Goal: Task Accomplishment & Management: Use online tool/utility

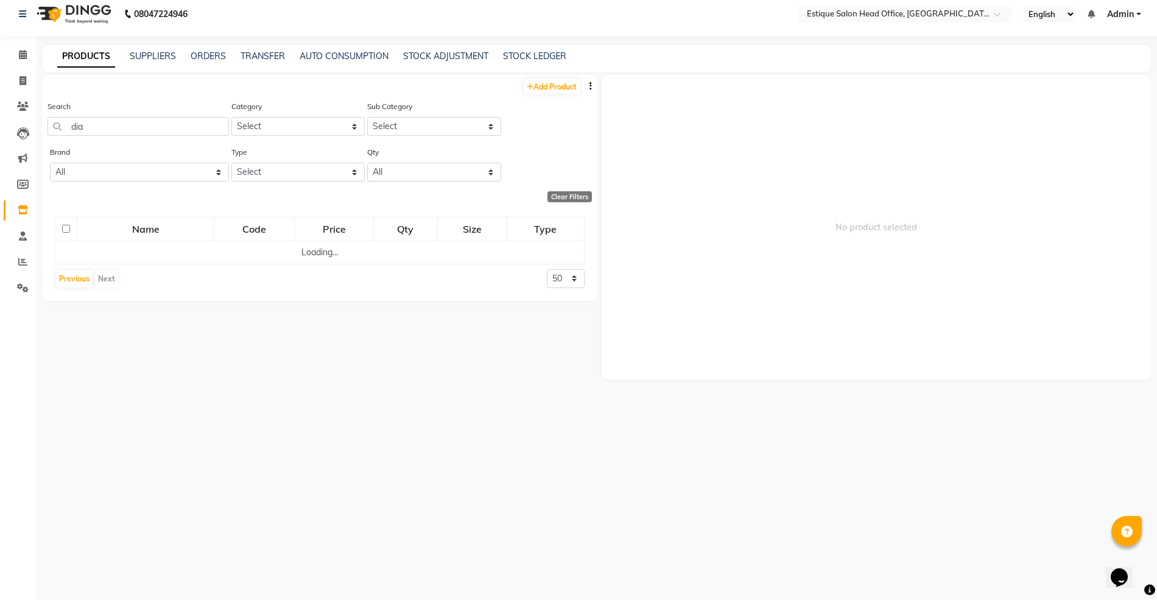
drag, startPoint x: 0, startPoint y: 0, endPoint x: 746, endPoint y: 556, distance: 930.7
click at [746, 556] on div "No product selected" at bounding box center [874, 328] width 554 height 507
click at [104, 122] on input "dia" at bounding box center [137, 126] width 181 height 19
type input "d"
type input "metal"
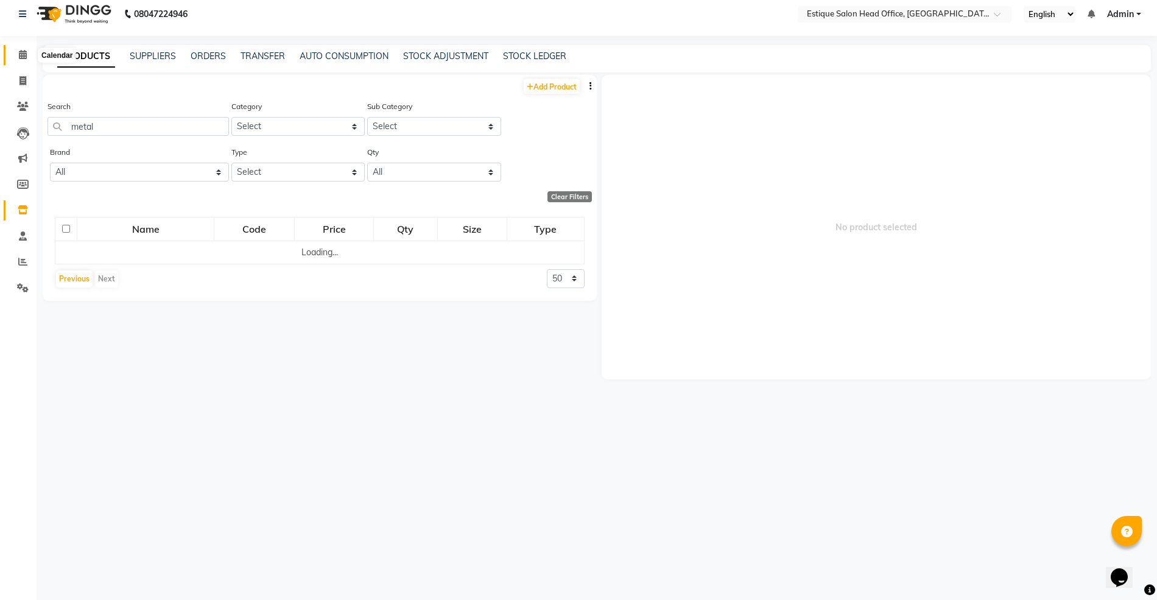
click at [23, 51] on icon at bounding box center [23, 54] width 8 height 9
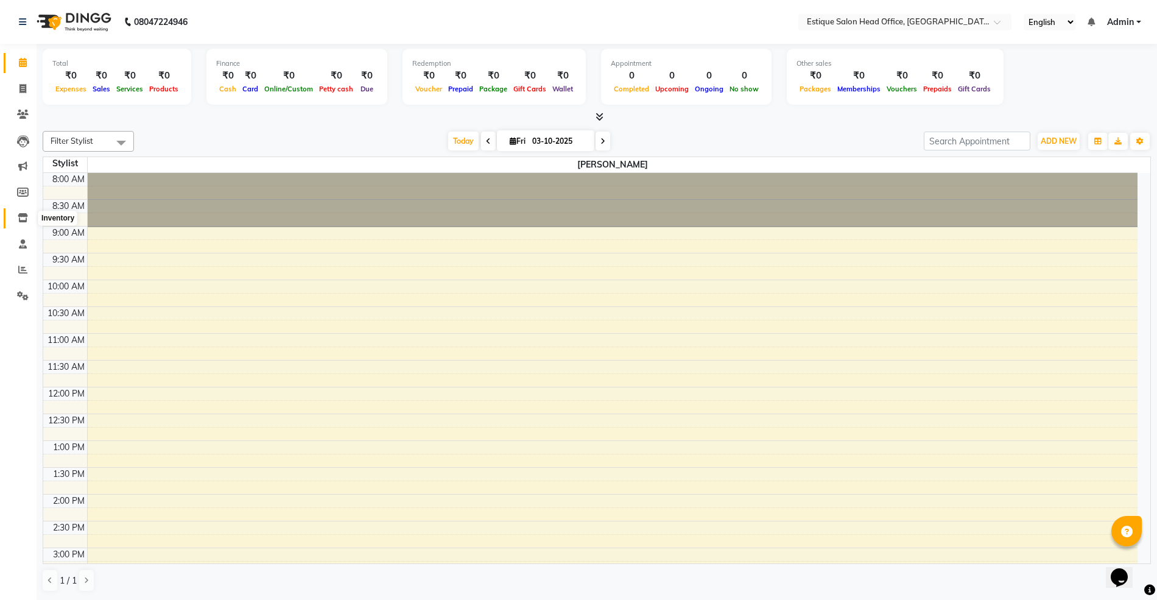
click at [21, 213] on icon at bounding box center [23, 217] width 10 height 9
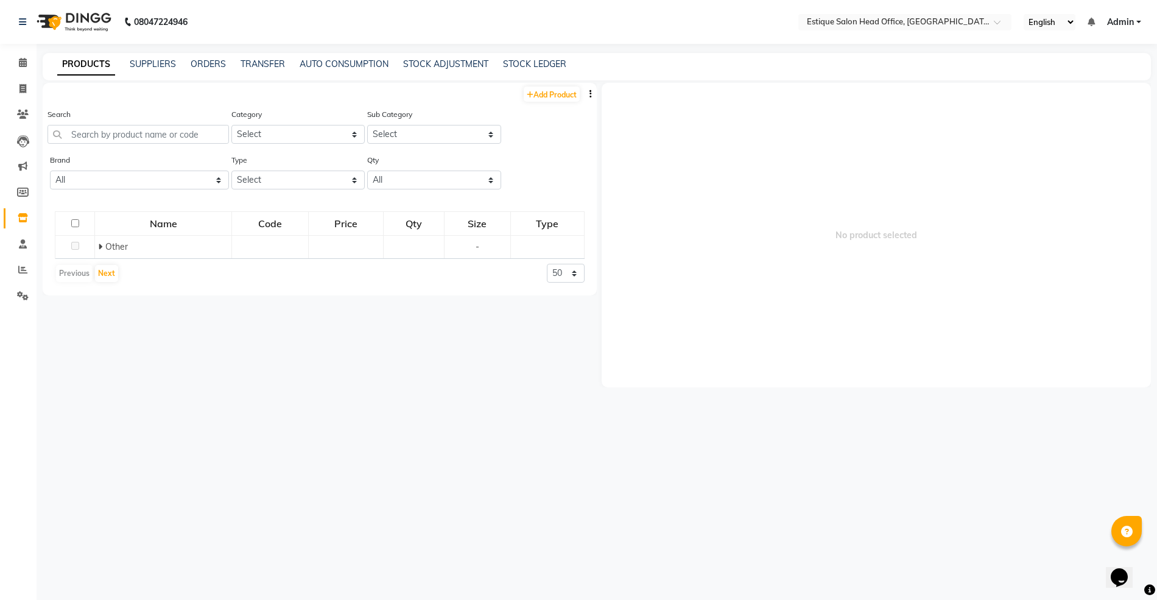
click at [91, 130] on div "Search" at bounding box center [137, 126] width 181 height 36
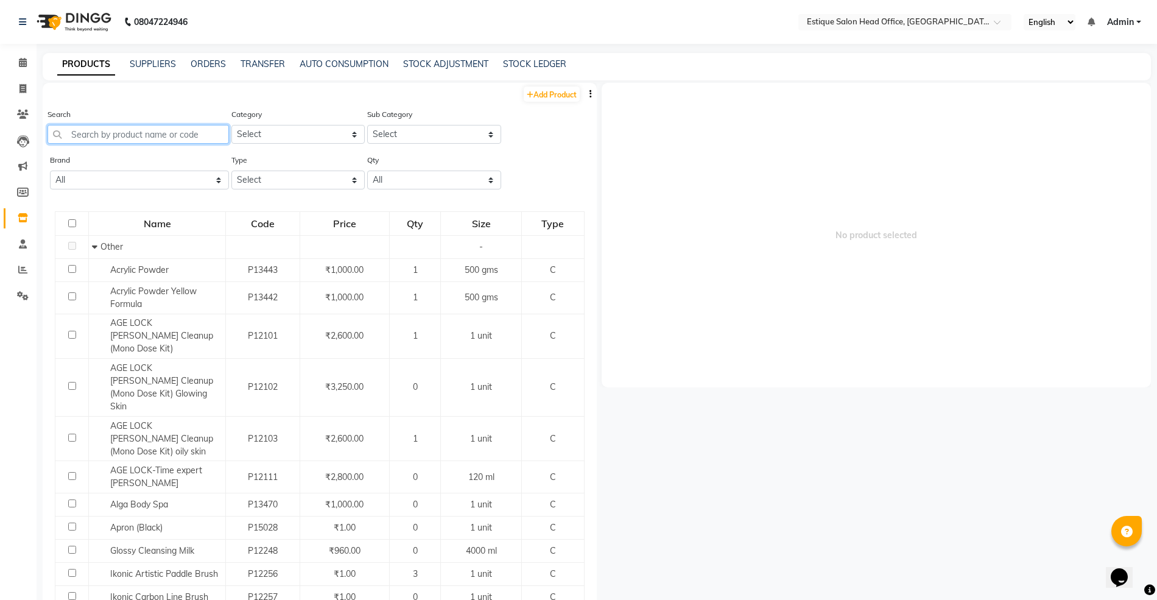
click at [91, 130] on input "text" at bounding box center [137, 134] width 181 height 19
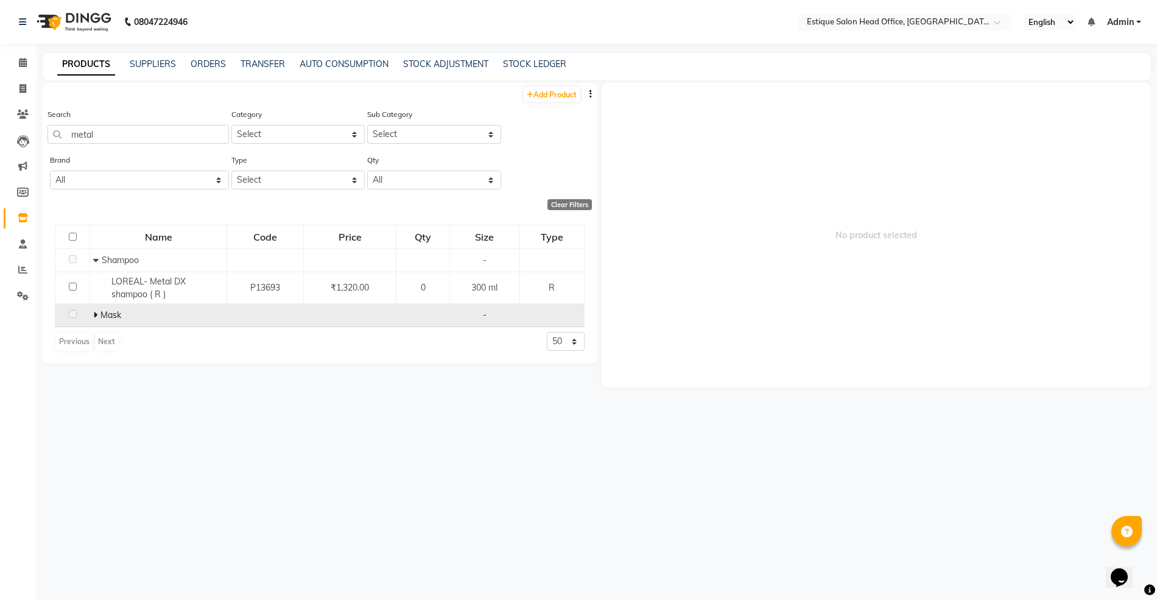
click at [95, 317] on icon at bounding box center [95, 315] width 4 height 9
click at [125, 133] on input "metal" at bounding box center [137, 134] width 181 height 19
type input "m"
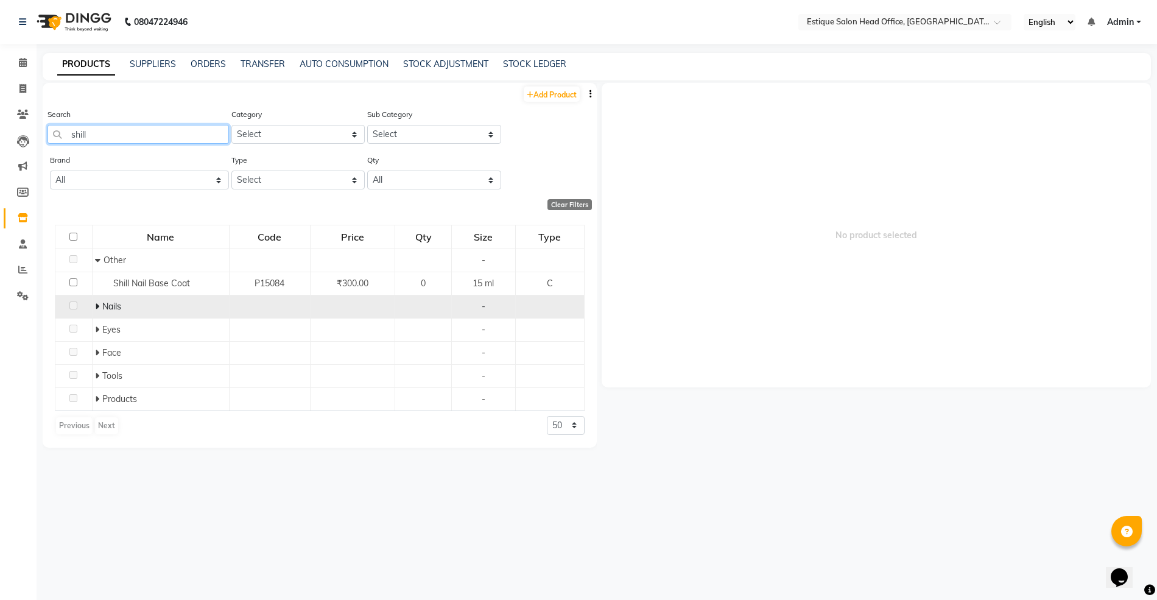
type input "shill"
click at [100, 306] on span at bounding box center [98, 306] width 7 height 11
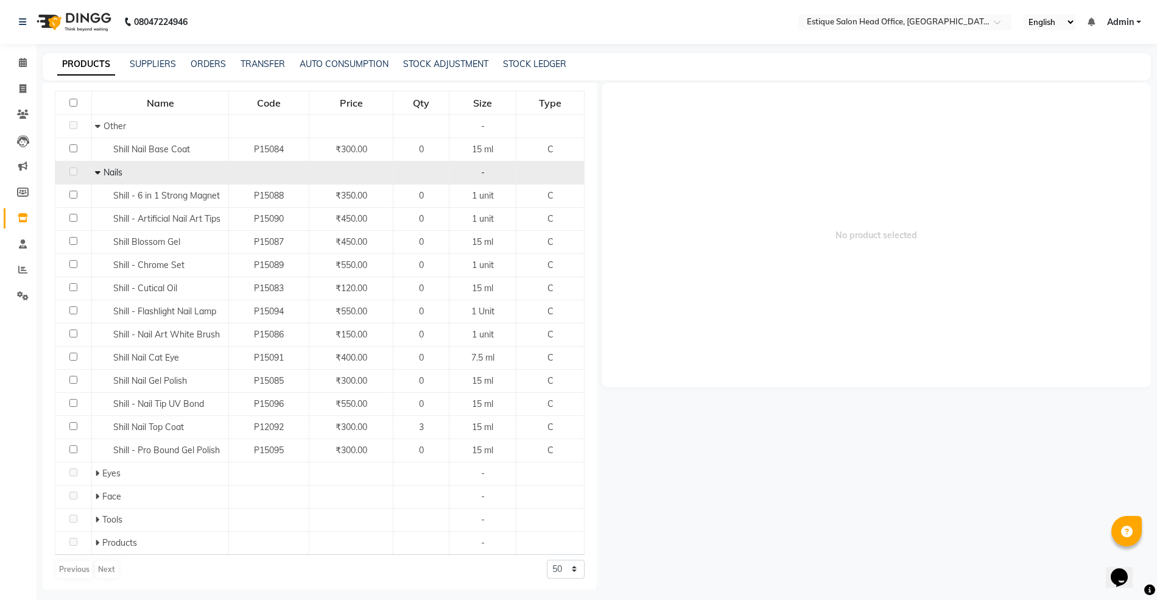
scroll to position [139, 0]
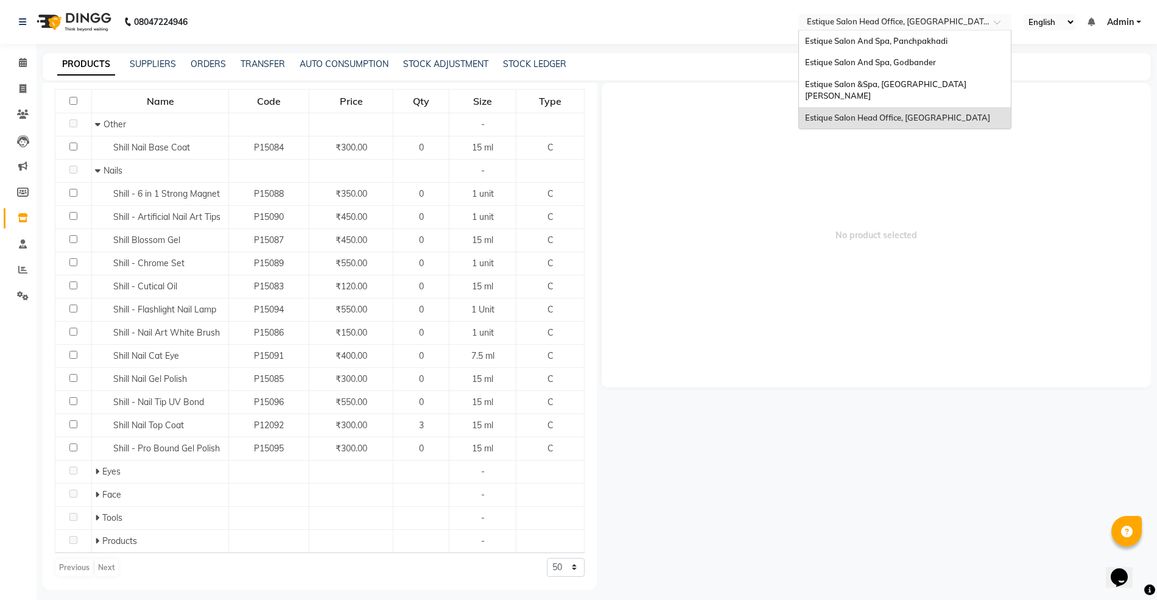
click at [855, 21] on input "text" at bounding box center [892, 23] width 177 height 12
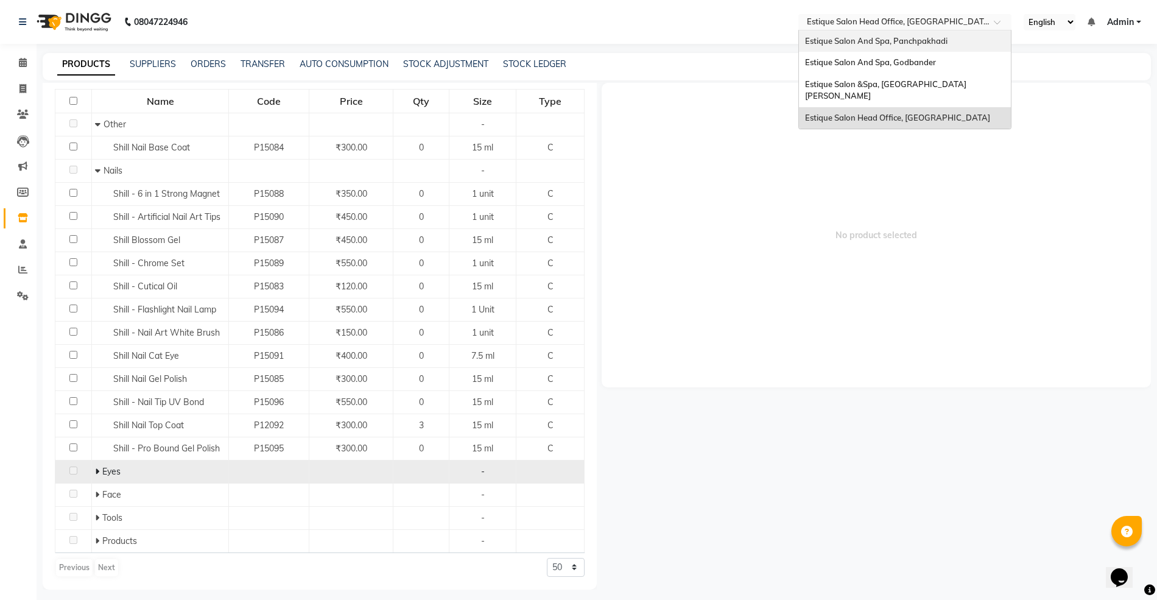
click at [96, 469] on icon at bounding box center [97, 471] width 4 height 9
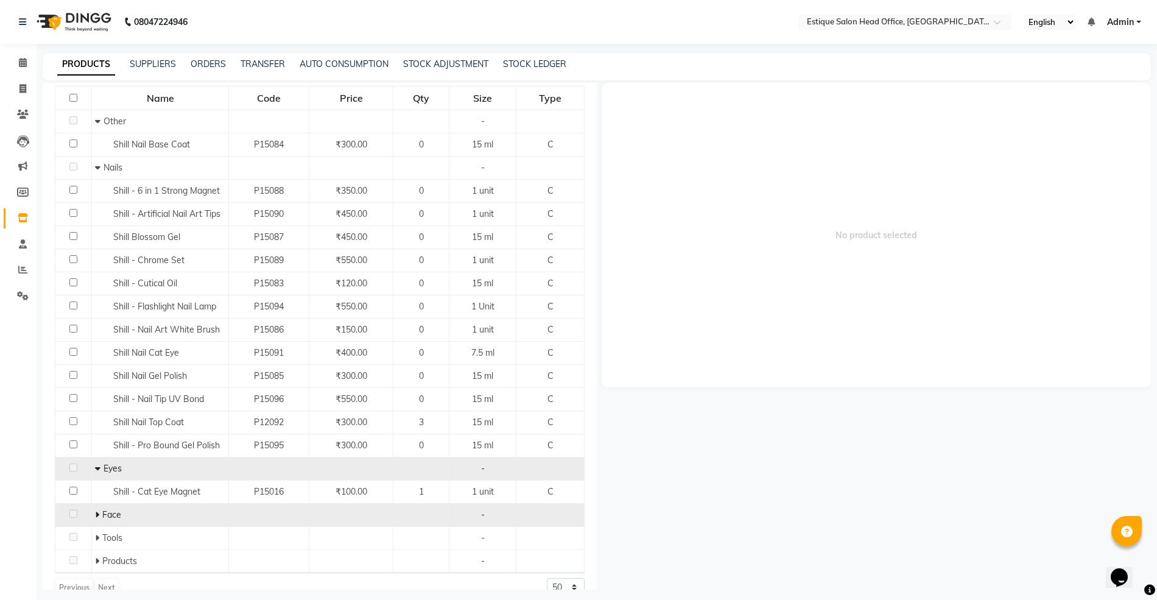
click at [93, 514] on td "Face" at bounding box center [160, 514] width 137 height 23
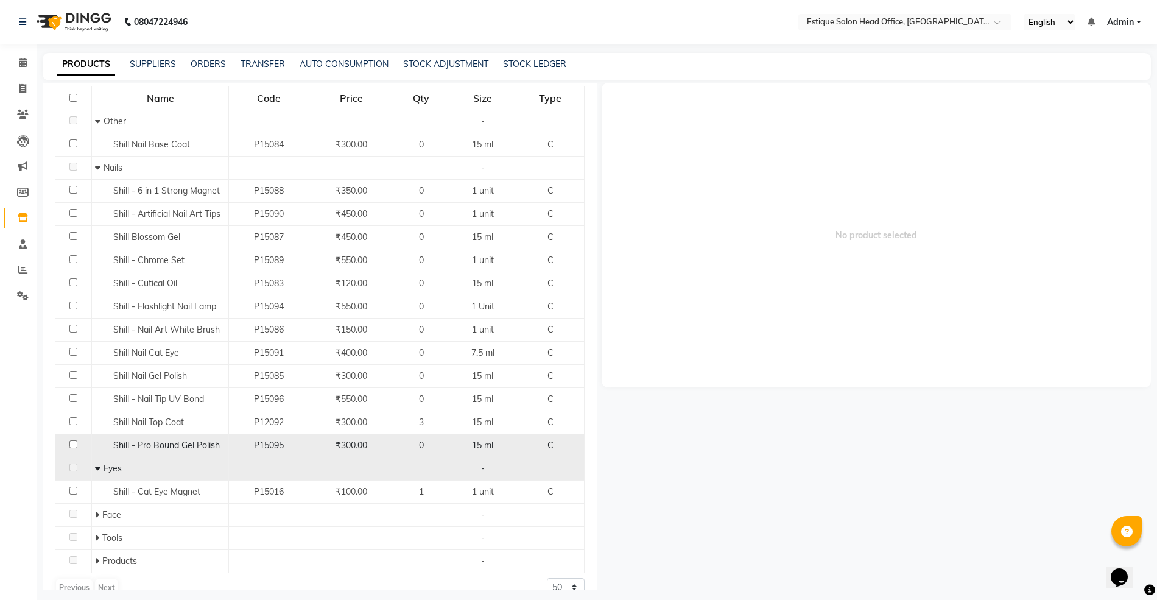
scroll to position [162, 0]
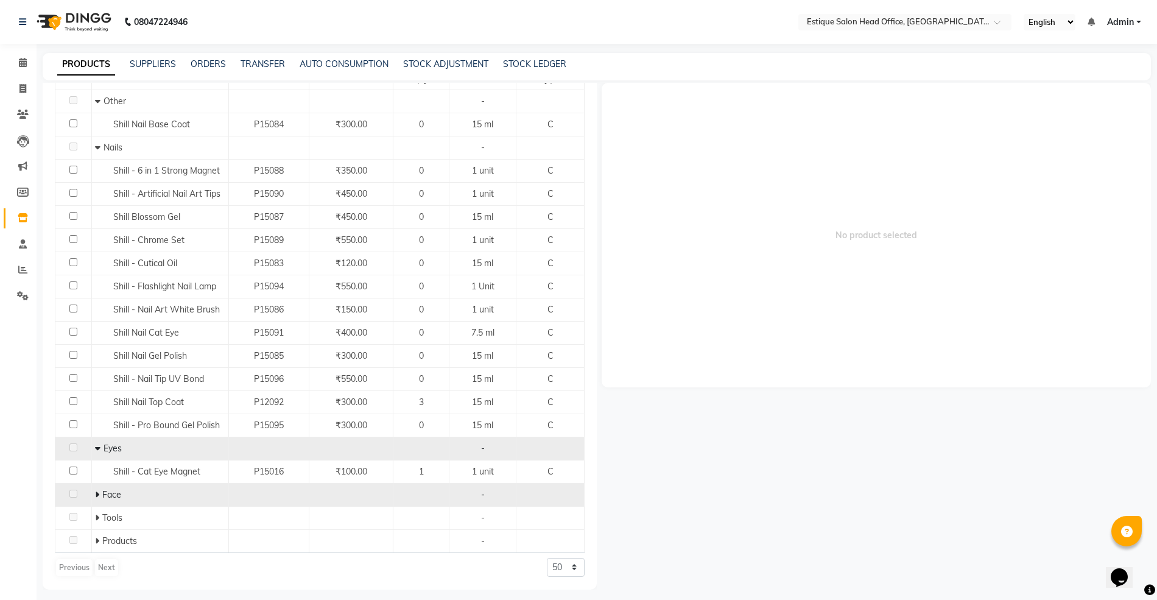
click at [95, 490] on icon at bounding box center [97, 494] width 4 height 9
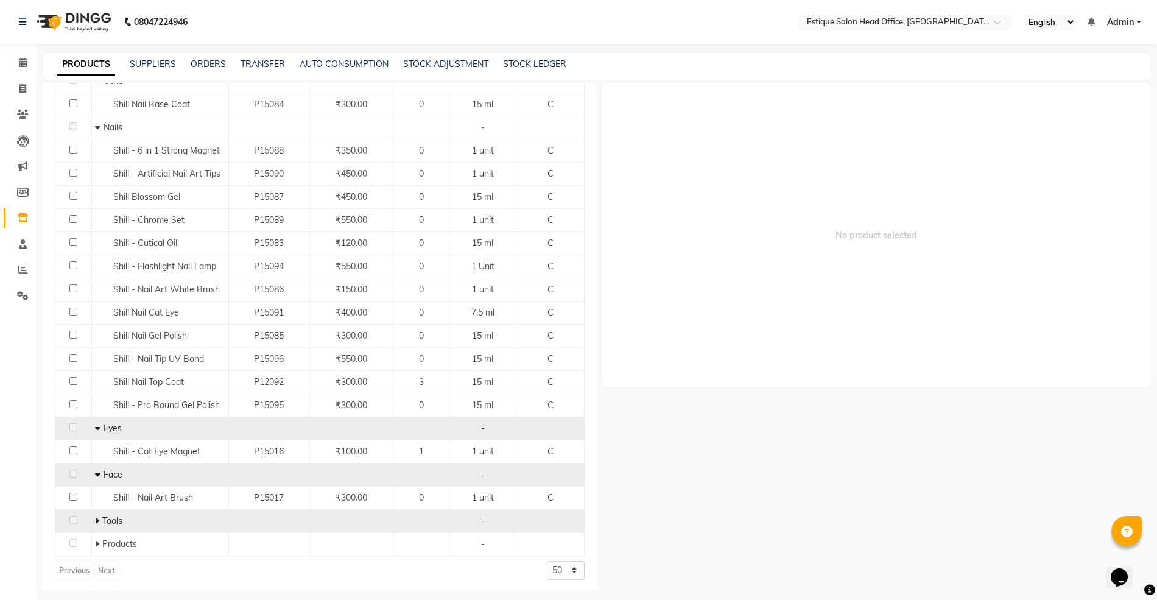
scroll to position [186, 0]
click at [96, 512] on span at bounding box center [97, 517] width 4 height 11
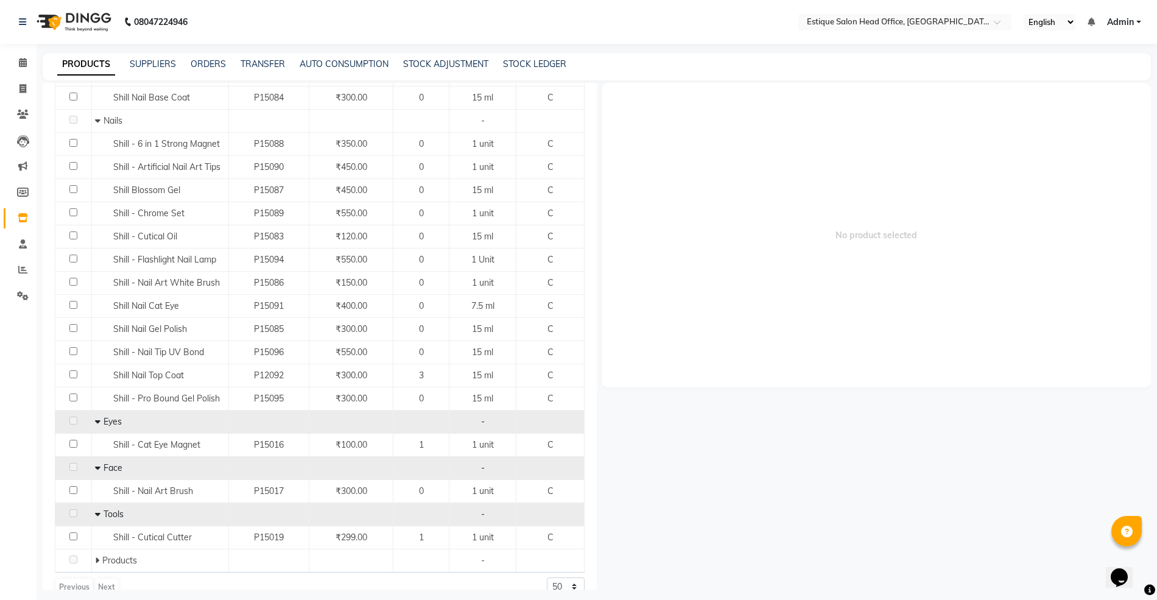
scroll to position [209, 0]
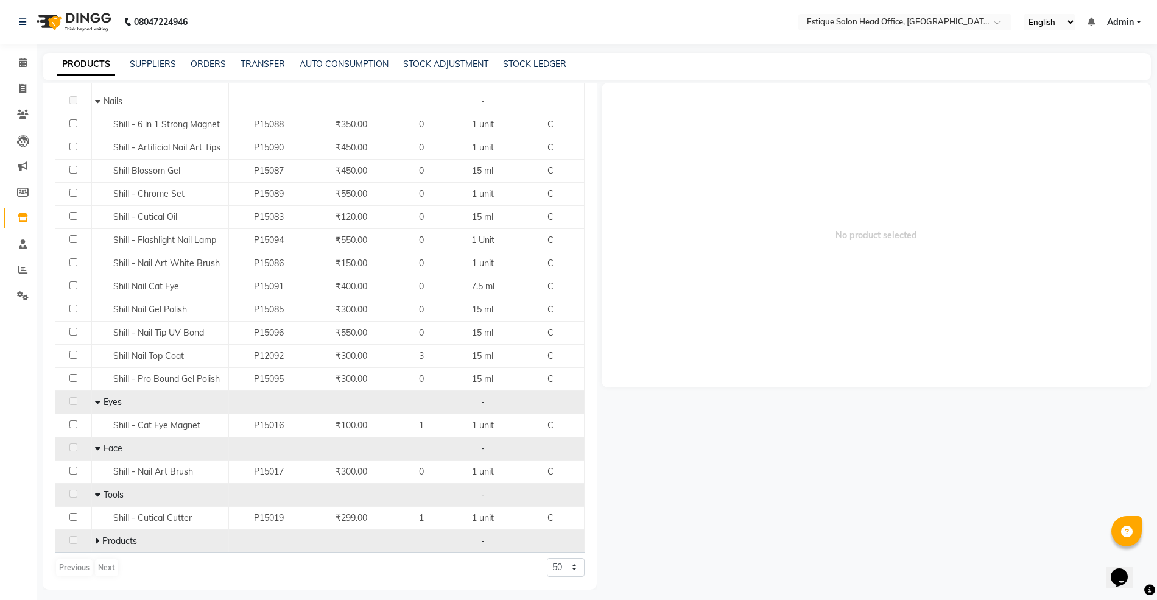
click at [95, 539] on icon at bounding box center [97, 540] width 4 height 9
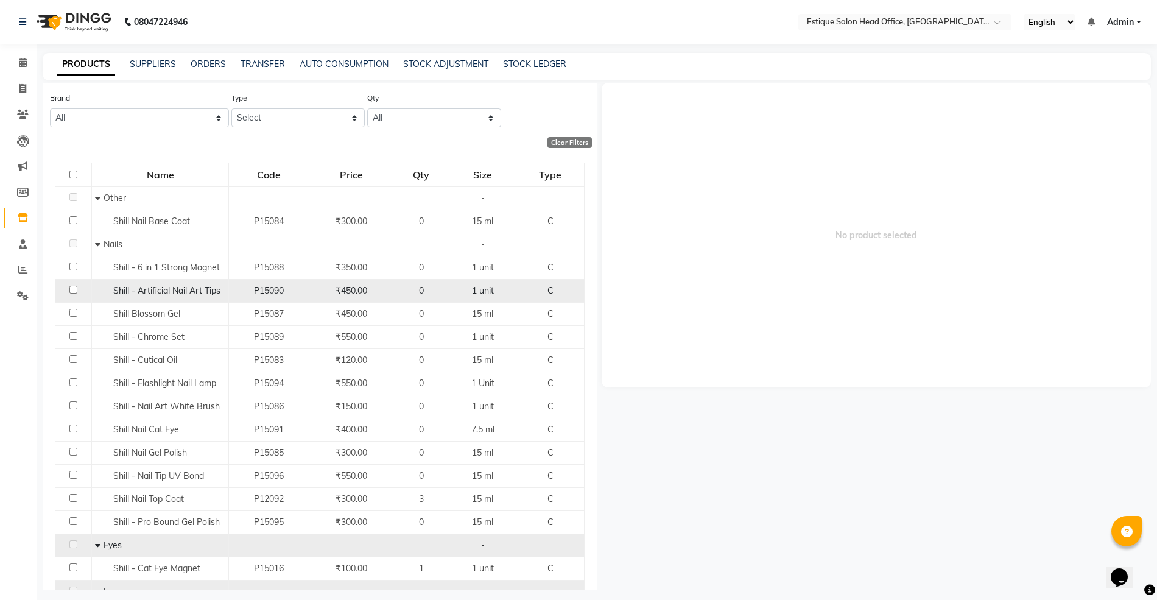
scroll to position [35, 0]
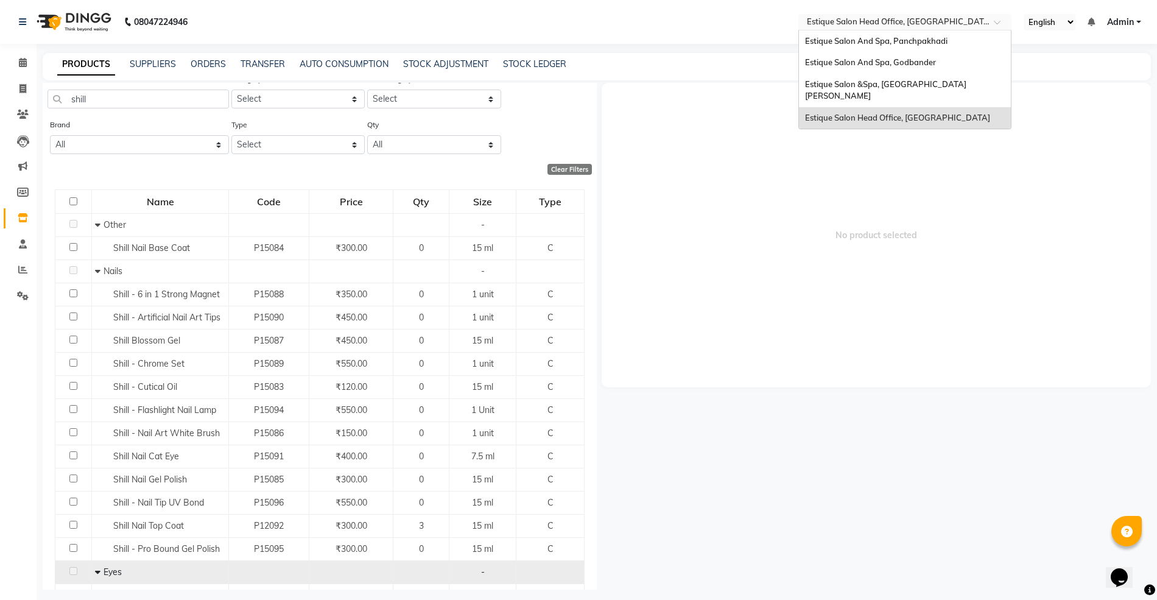
click at [832, 20] on input "text" at bounding box center [892, 23] width 177 height 12
click at [835, 41] on span "Estique Salon And Spa, Panchpakhadi" at bounding box center [876, 41] width 142 height 10
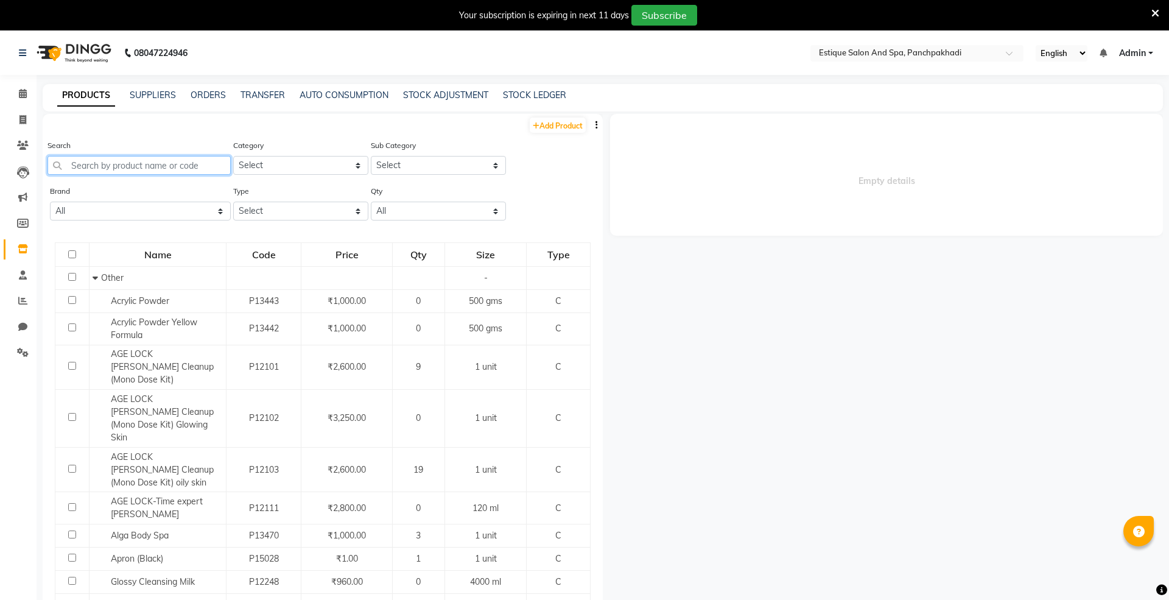
click at [97, 163] on input "text" at bounding box center [138, 165] width 183 height 19
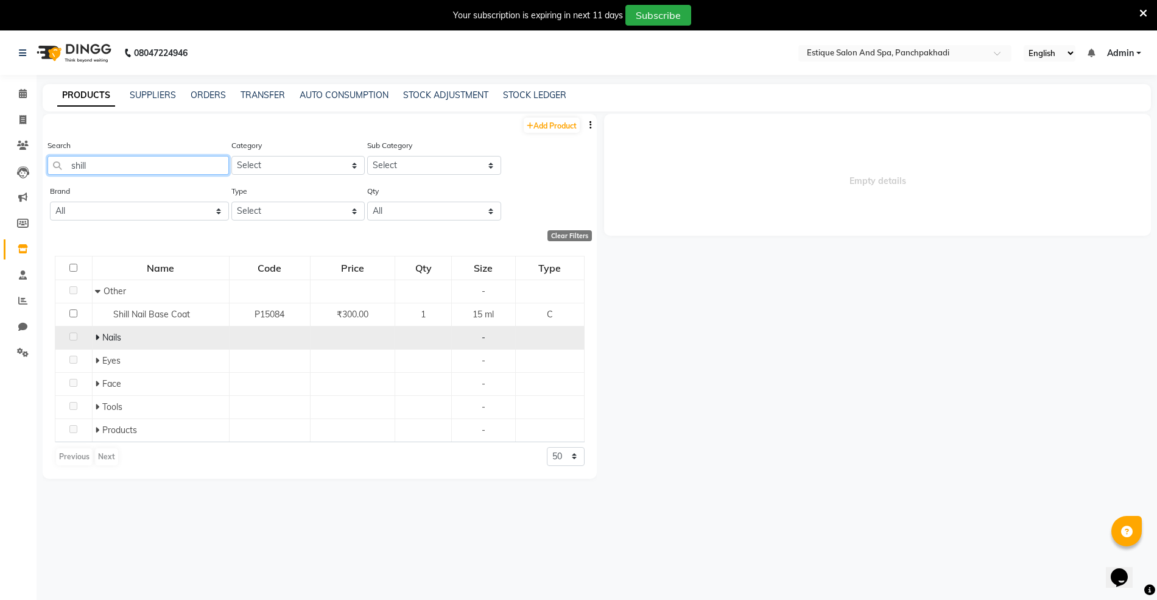
type input "shill"
click at [96, 336] on icon at bounding box center [97, 337] width 4 height 9
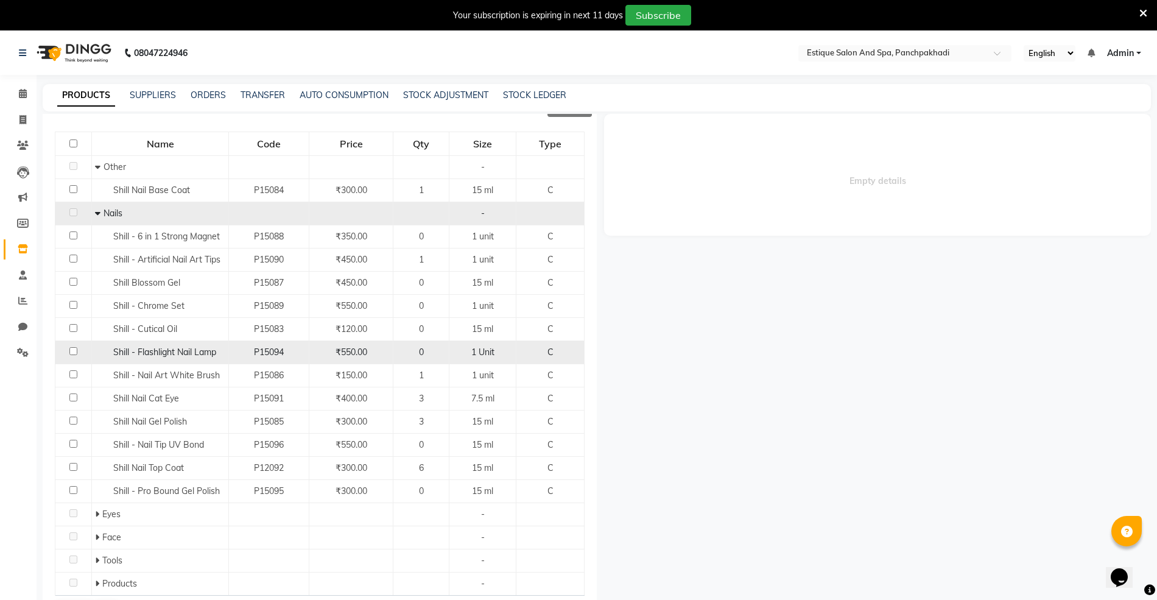
scroll to position [139, 0]
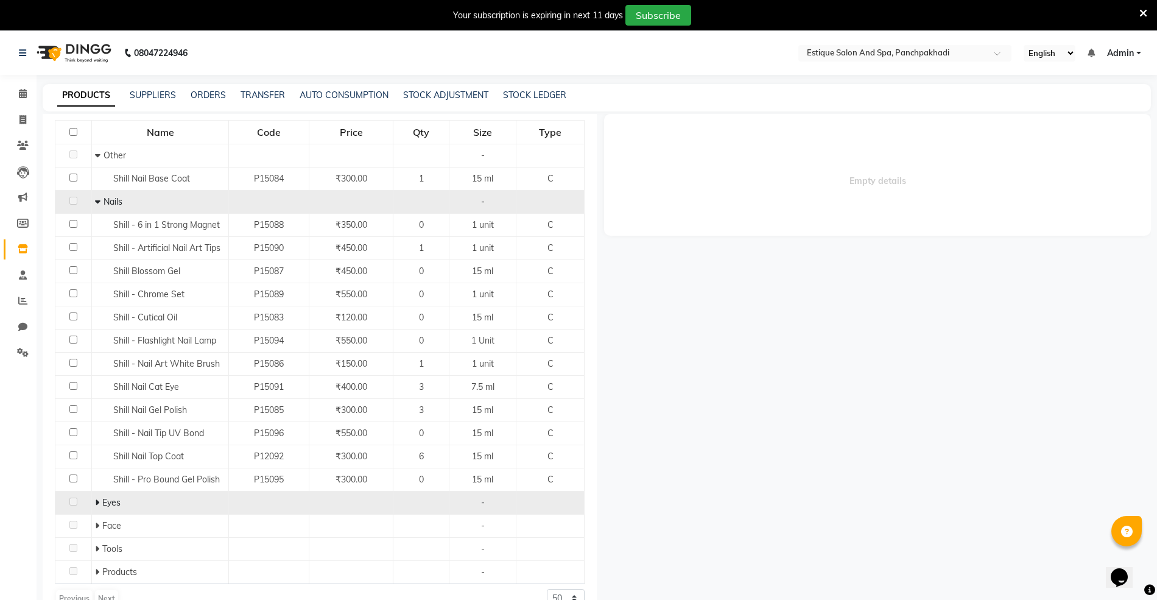
click at [96, 499] on icon at bounding box center [97, 502] width 4 height 9
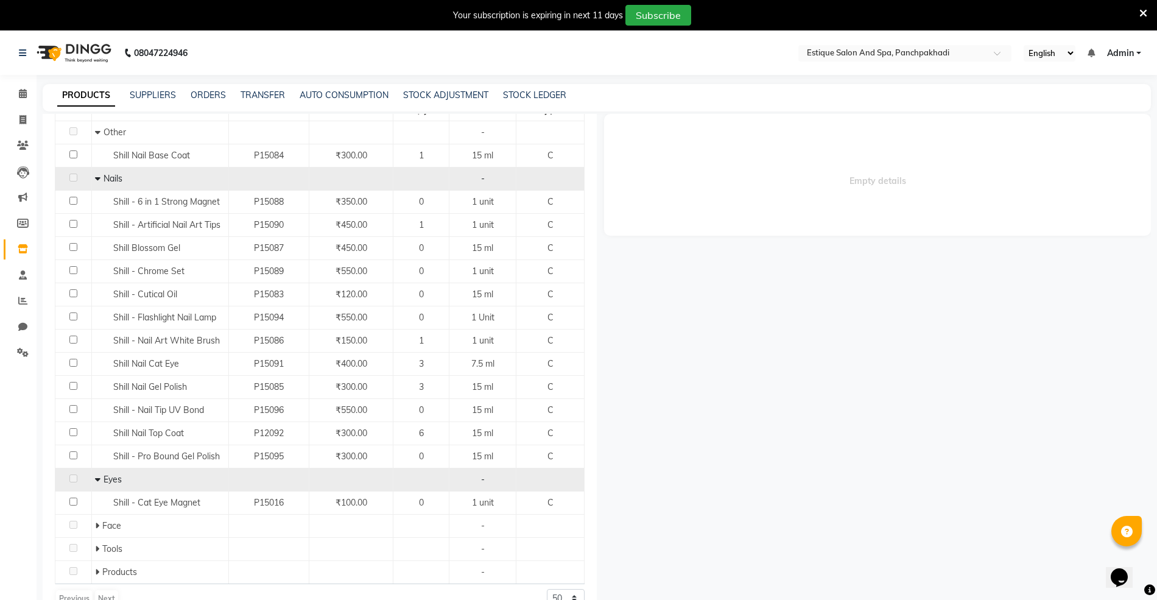
scroll to position [162, 0]
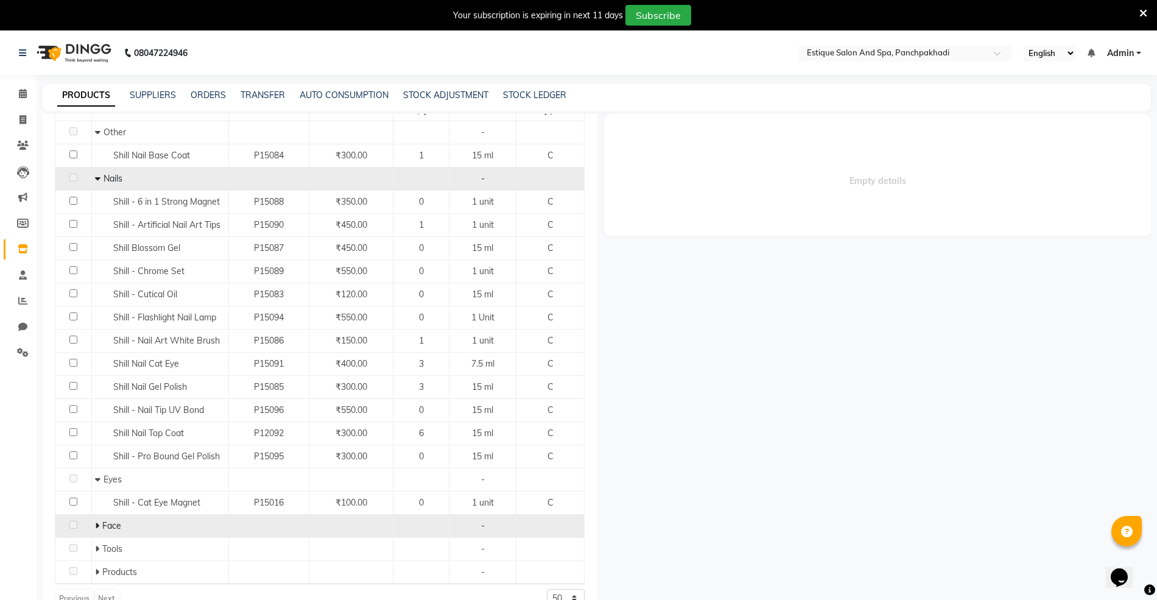
click at [95, 524] on icon at bounding box center [97, 525] width 4 height 9
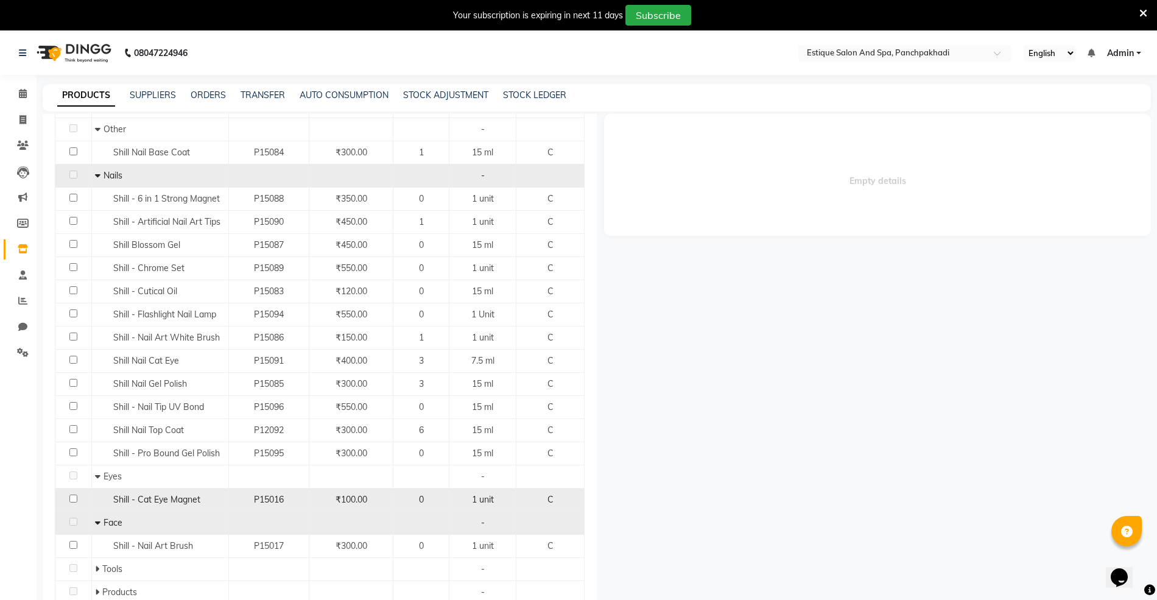
scroll to position [186, 0]
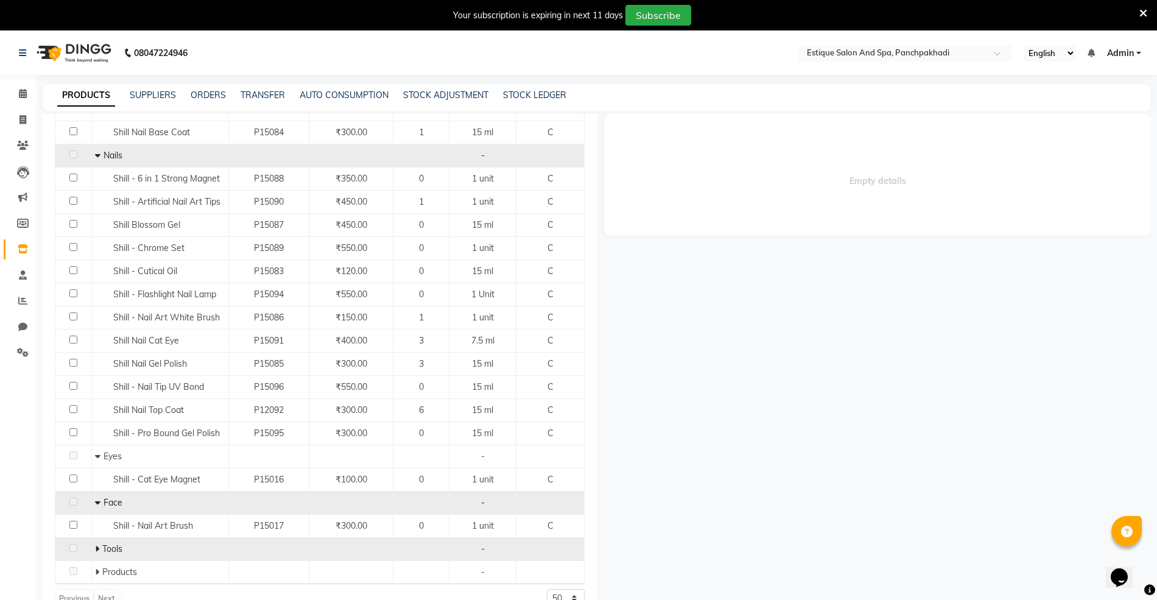
click at [96, 549] on icon at bounding box center [97, 548] width 4 height 9
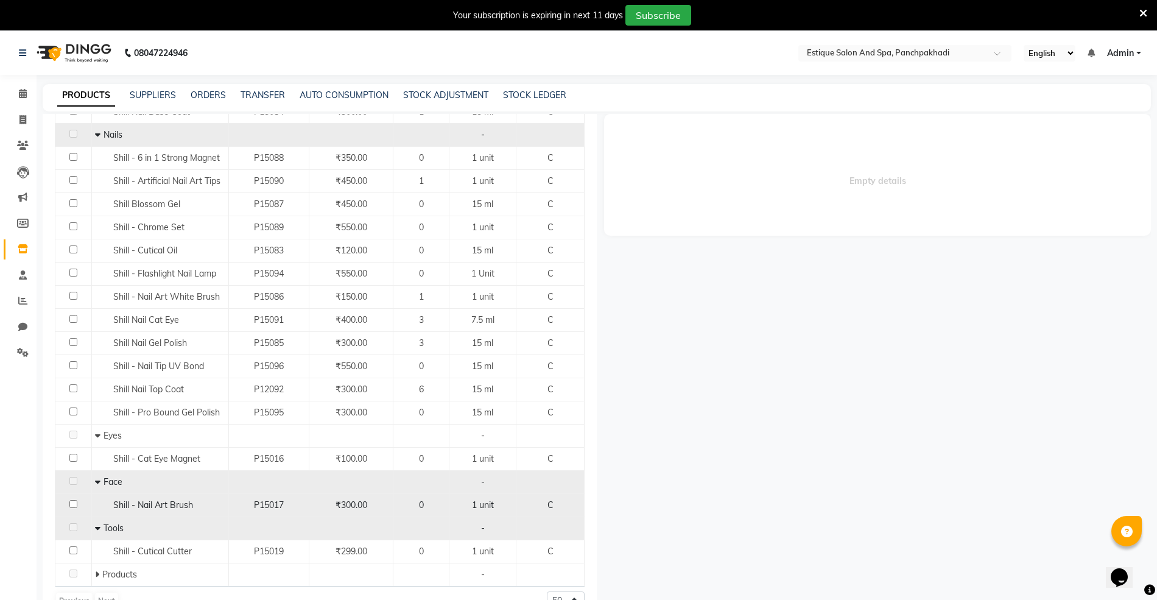
scroll to position [209, 0]
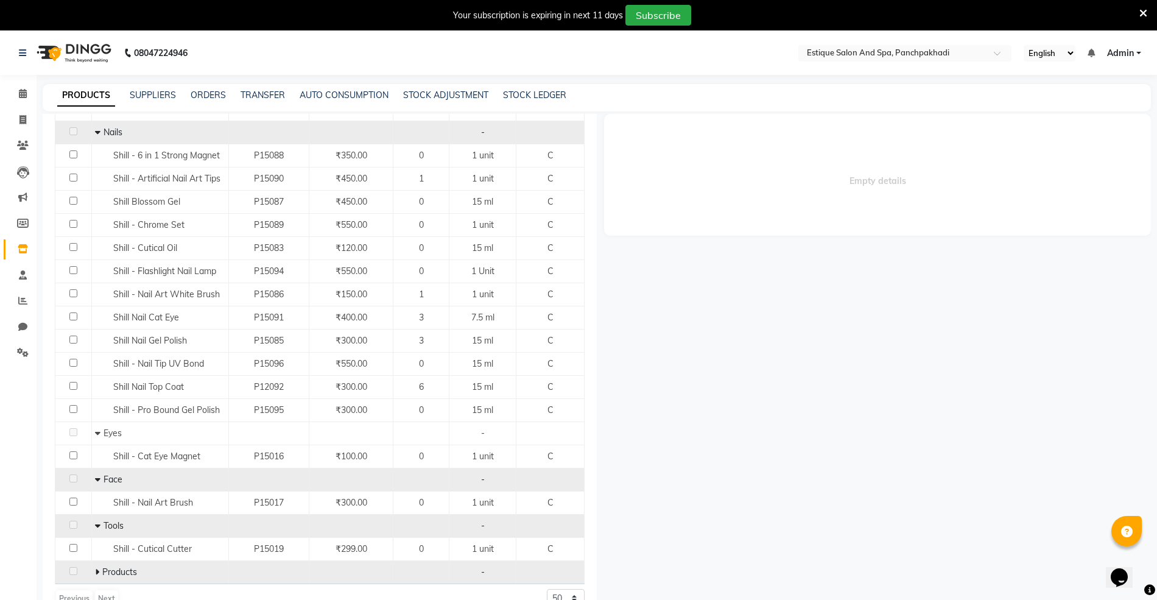
drag, startPoint x: 93, startPoint y: 567, endPoint x: 103, endPoint y: 565, distance: 10.0
click at [95, 567] on icon at bounding box center [97, 571] width 4 height 9
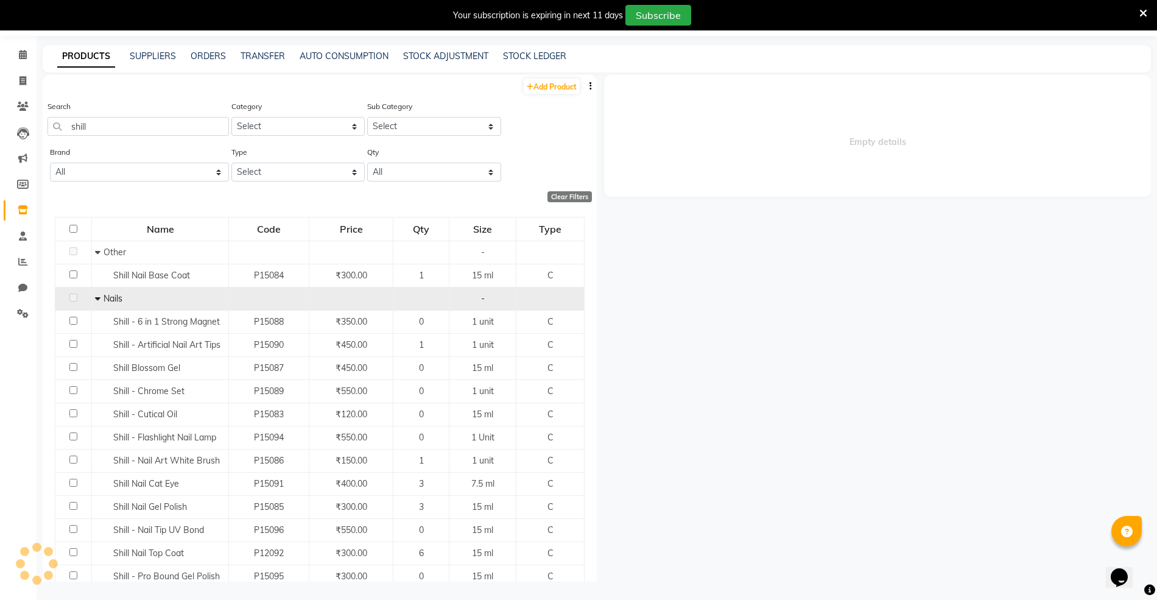
scroll to position [0, 0]
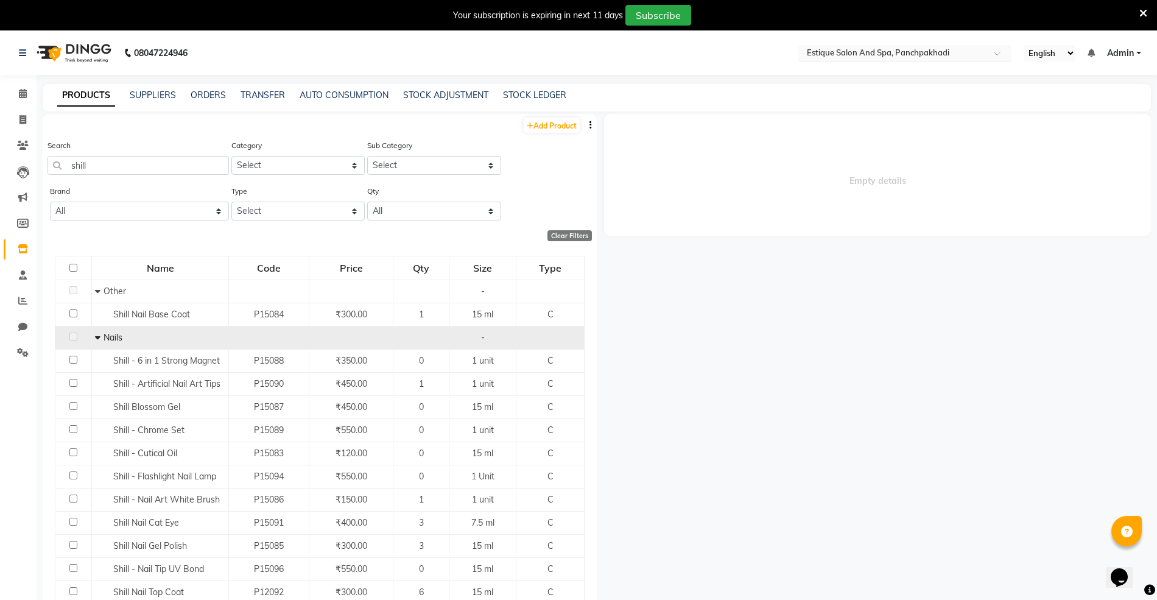
click at [875, 51] on input "text" at bounding box center [892, 54] width 177 height 12
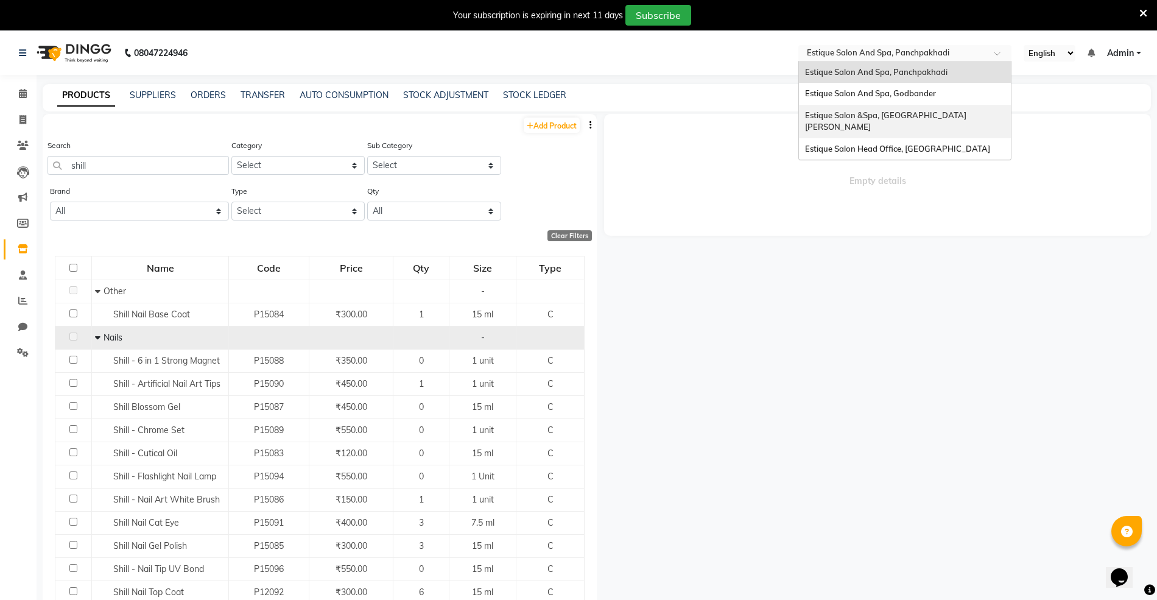
click at [883, 119] on span "Estique Salon &Spa, [GEOGRAPHIC_DATA][PERSON_NAME]" at bounding box center [885, 121] width 161 height 22
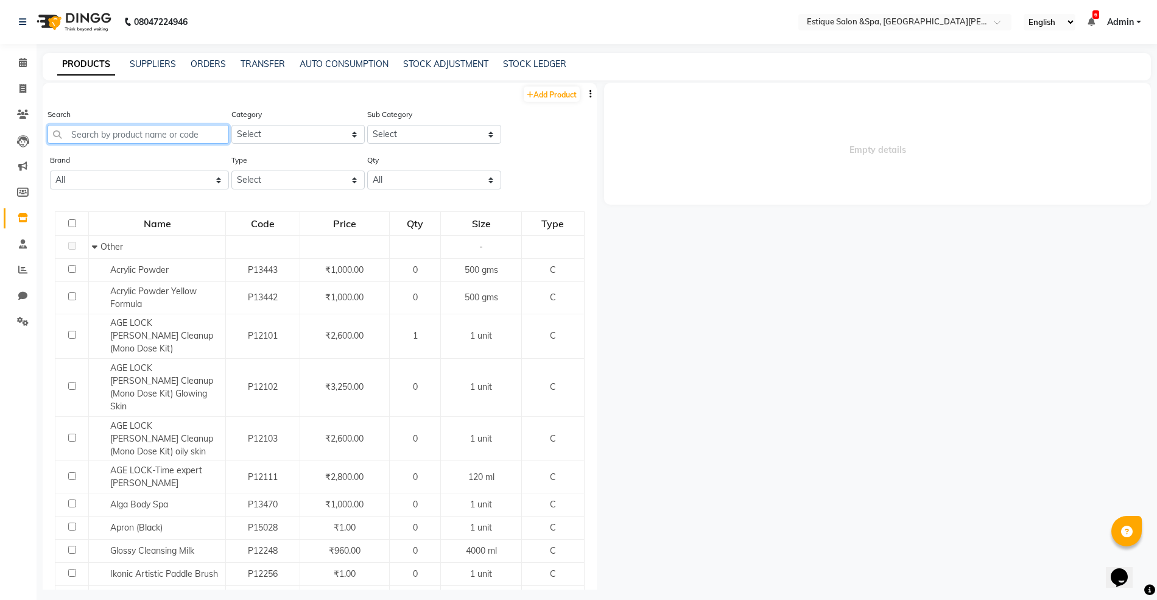
click at [96, 135] on input "text" at bounding box center [137, 134] width 181 height 19
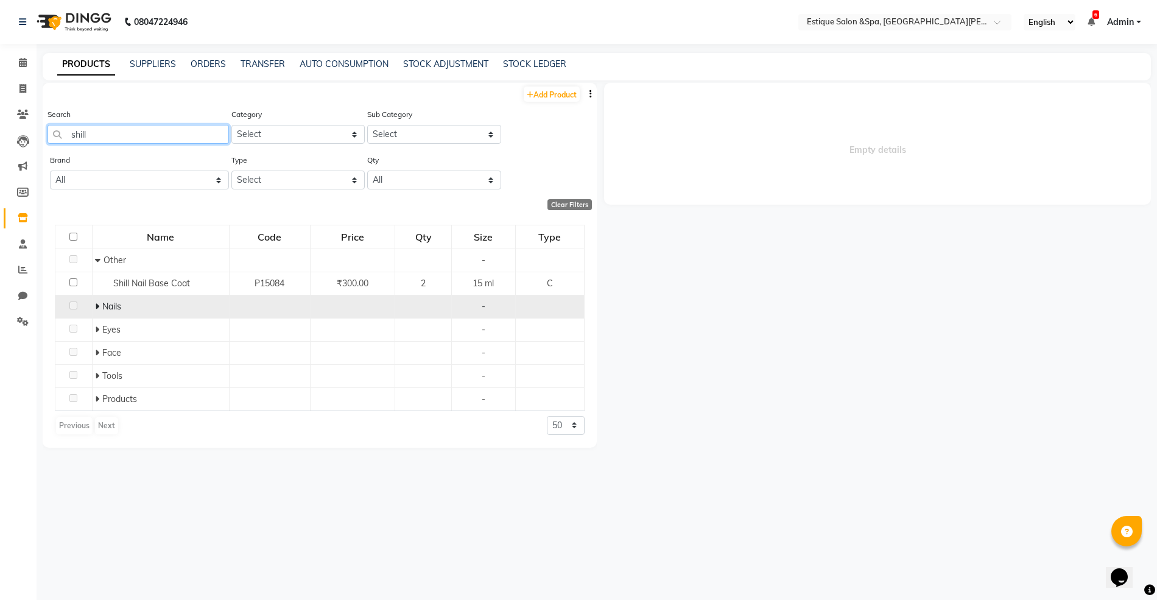
type input "shill"
click at [99, 307] on icon at bounding box center [97, 306] width 4 height 9
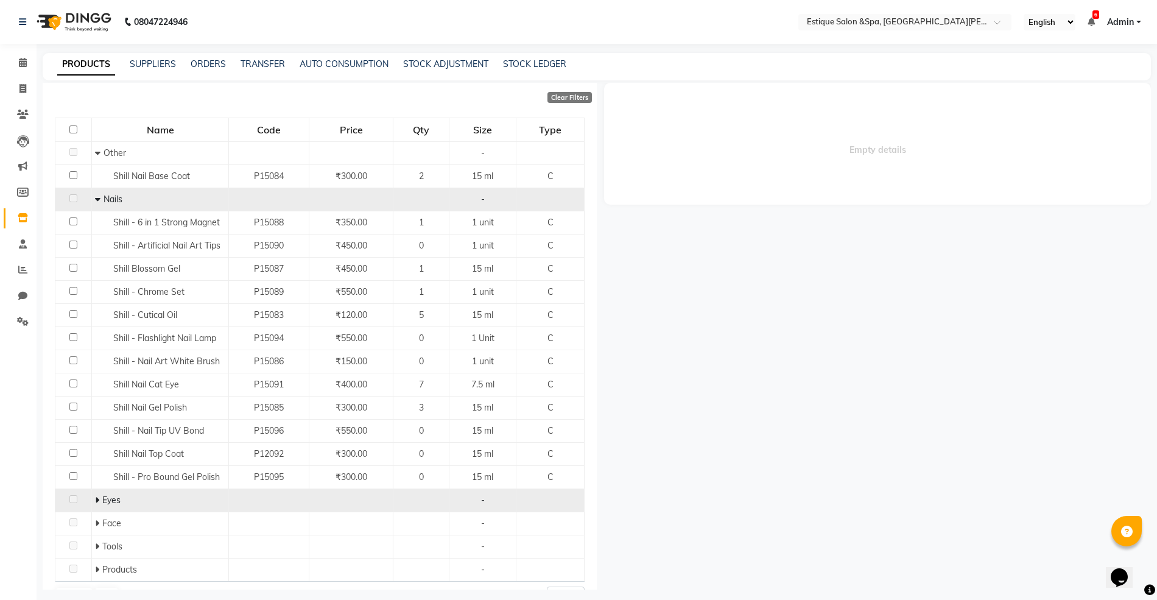
scroll to position [139, 0]
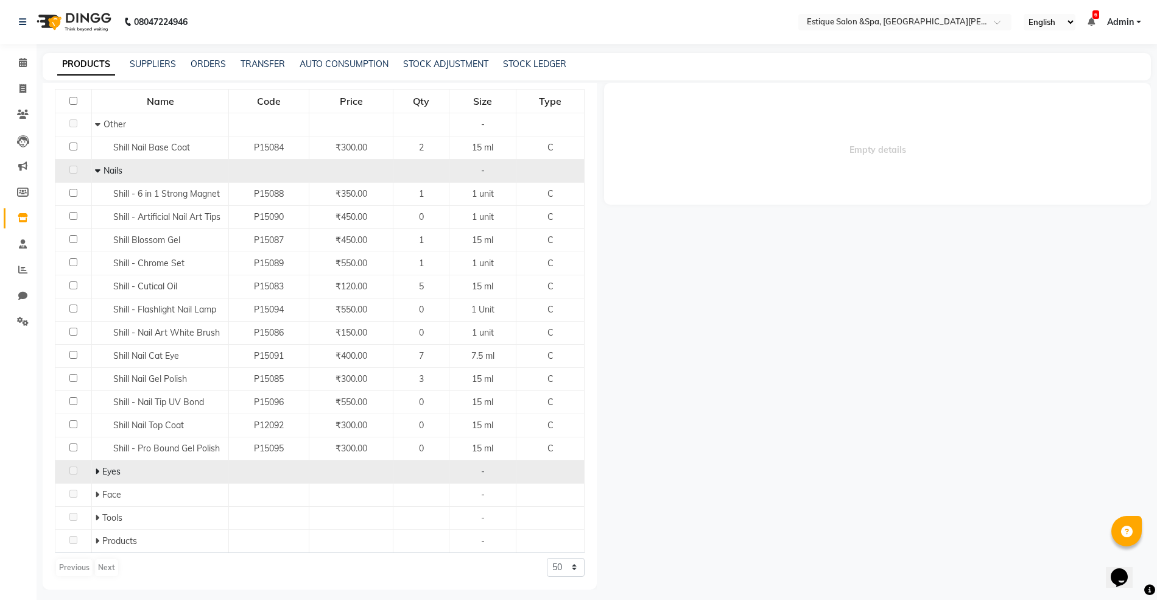
click at [95, 469] on icon at bounding box center [97, 471] width 4 height 9
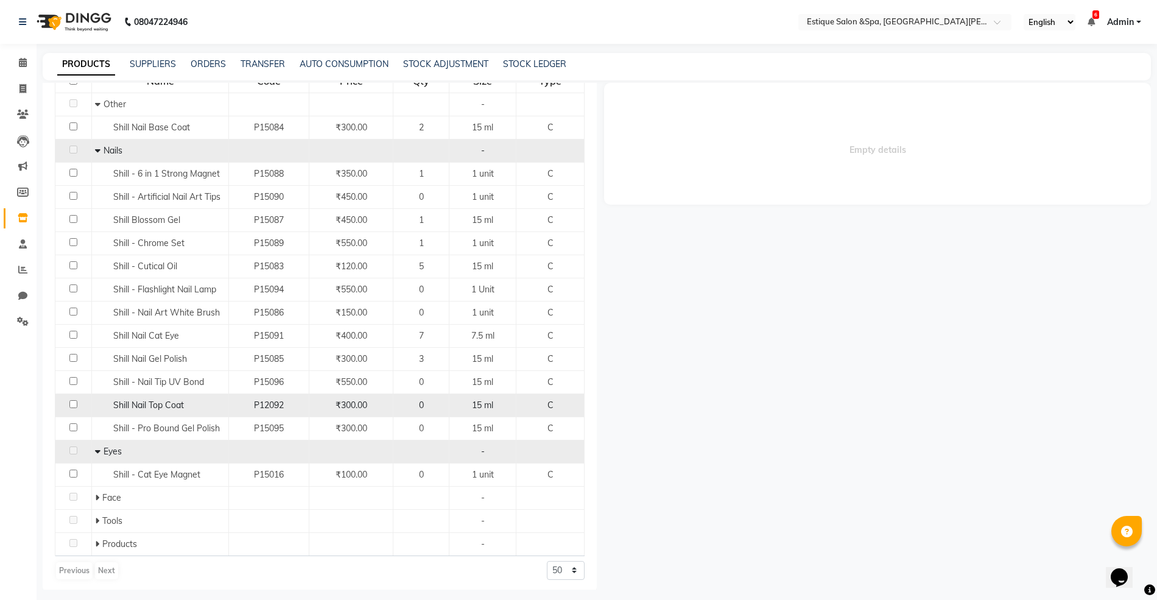
scroll to position [162, 0]
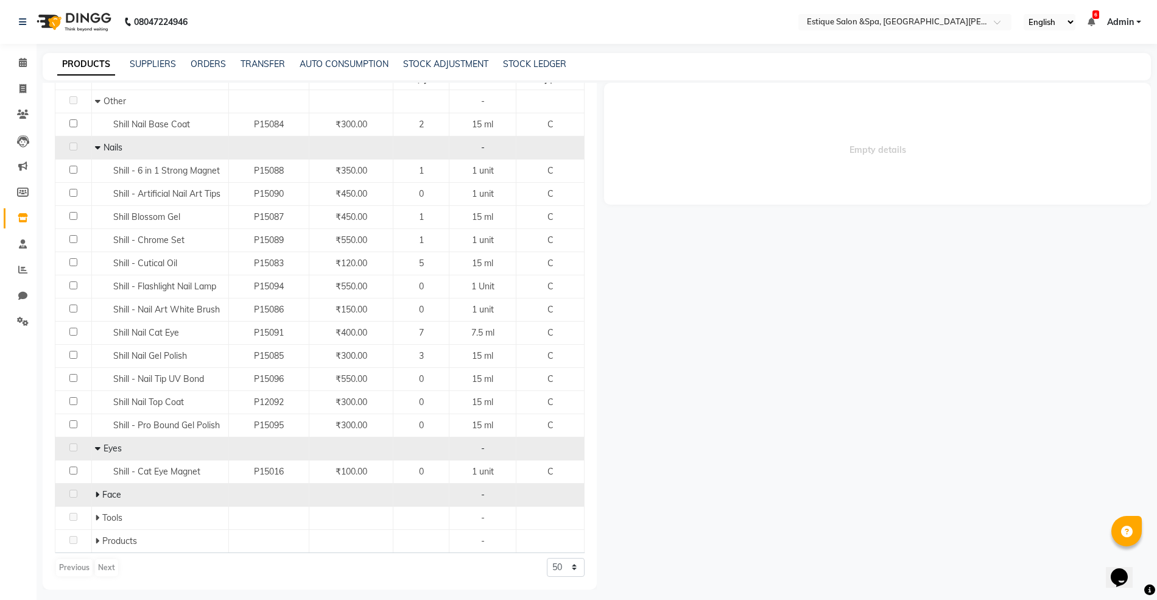
click at [99, 493] on span at bounding box center [98, 494] width 7 height 11
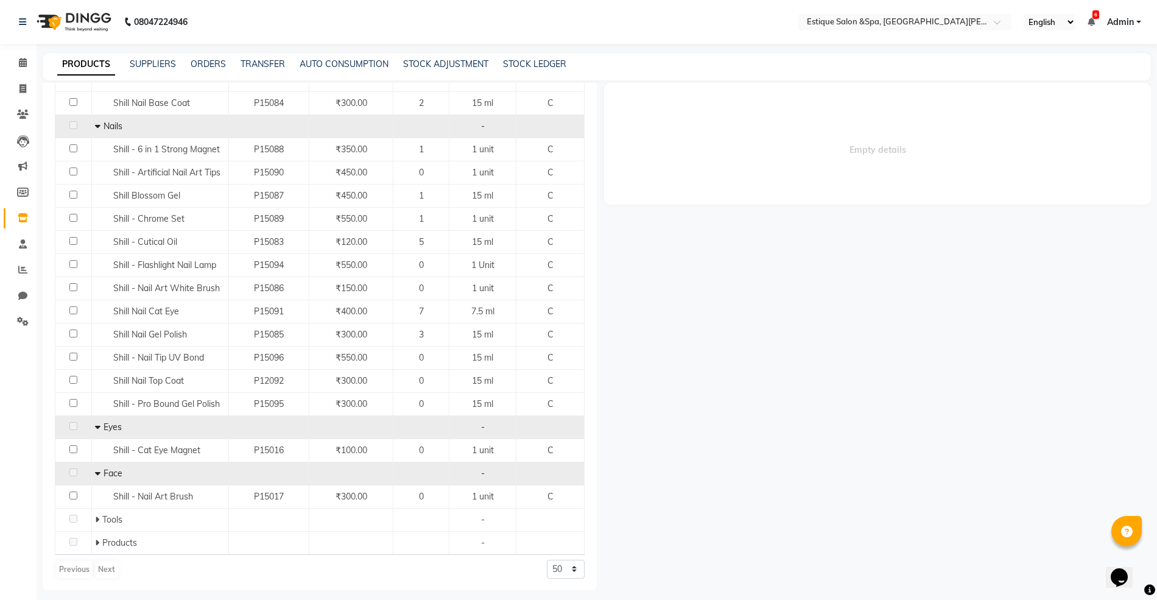
scroll to position [186, 0]
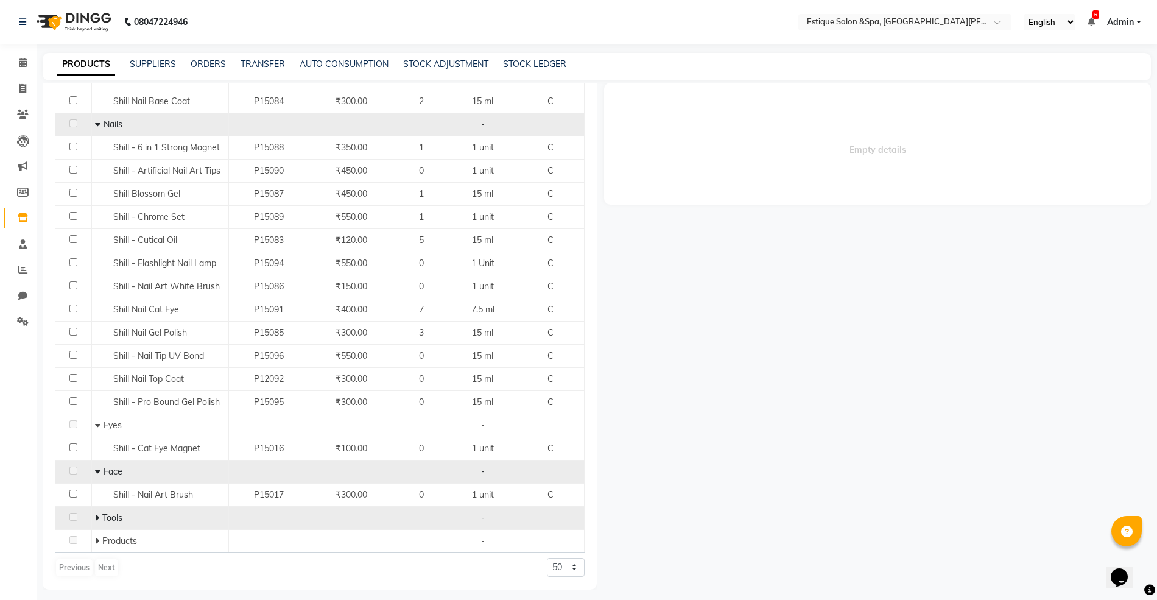
click at [100, 516] on span at bounding box center [98, 517] width 7 height 11
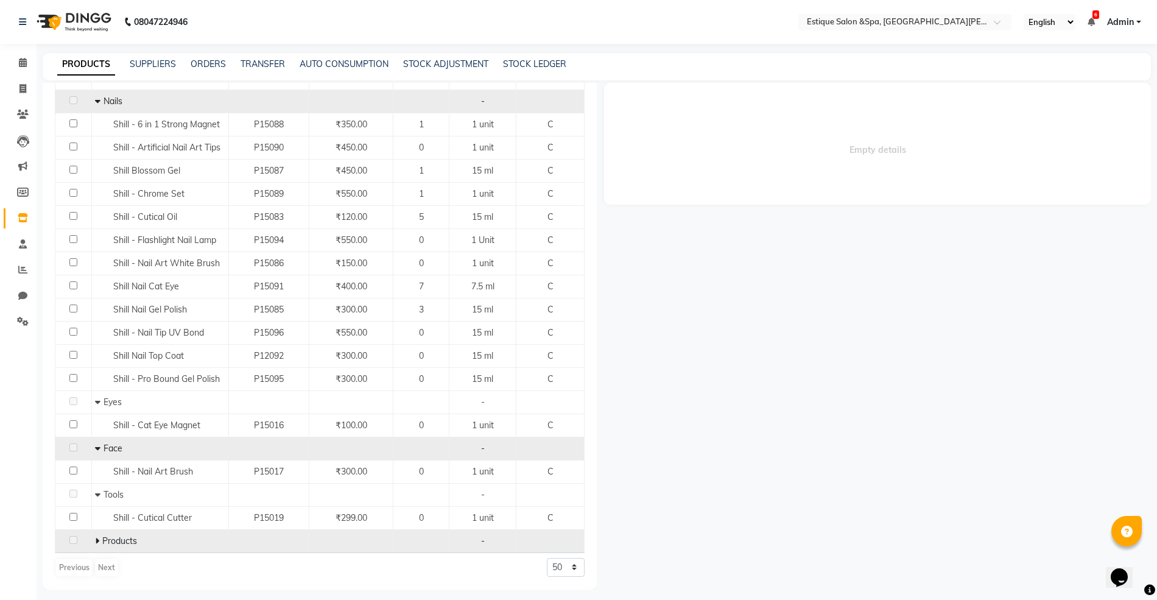
click at [98, 538] on span at bounding box center [98, 540] width 7 height 11
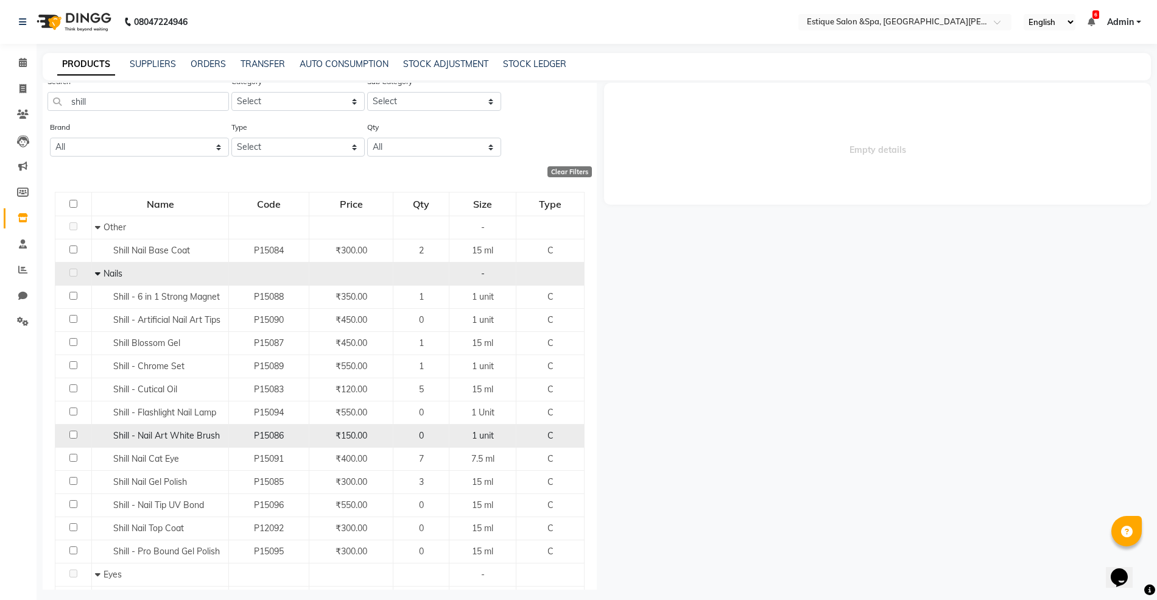
scroll to position [0, 0]
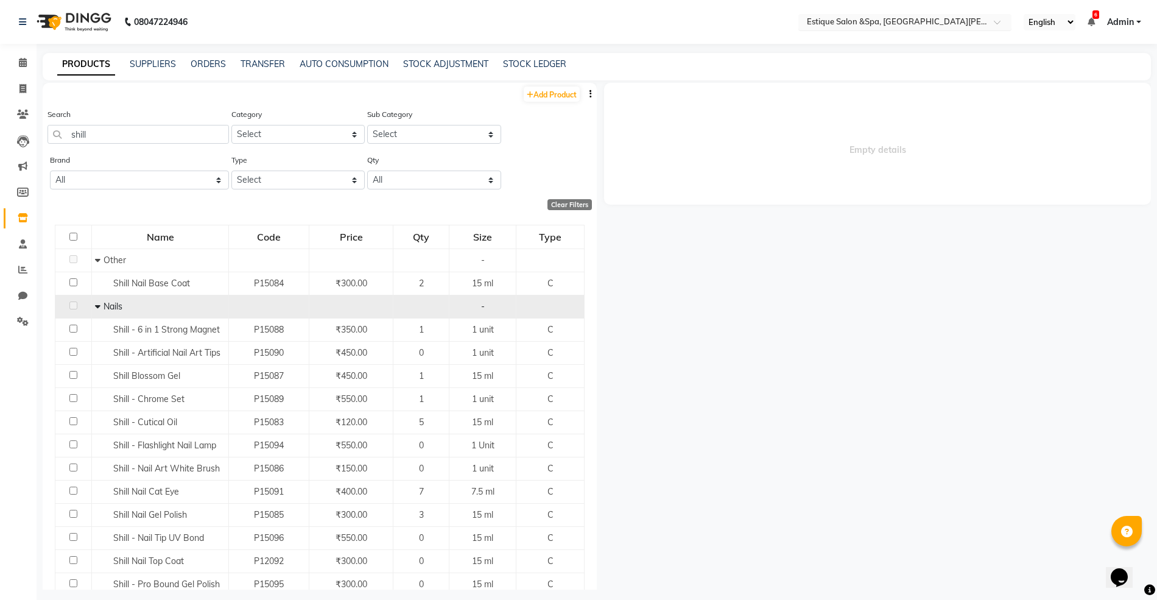
click at [865, 20] on input "text" at bounding box center [892, 23] width 177 height 12
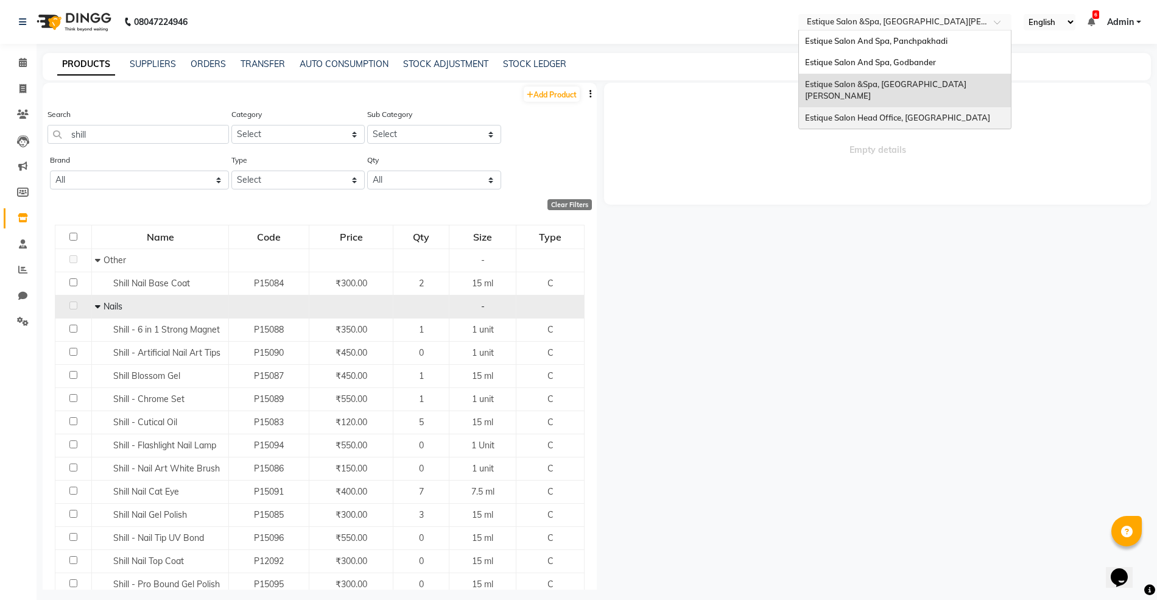
click at [889, 112] on div "Estique Salon Head Office, [GEOGRAPHIC_DATA]" at bounding box center [905, 118] width 212 height 22
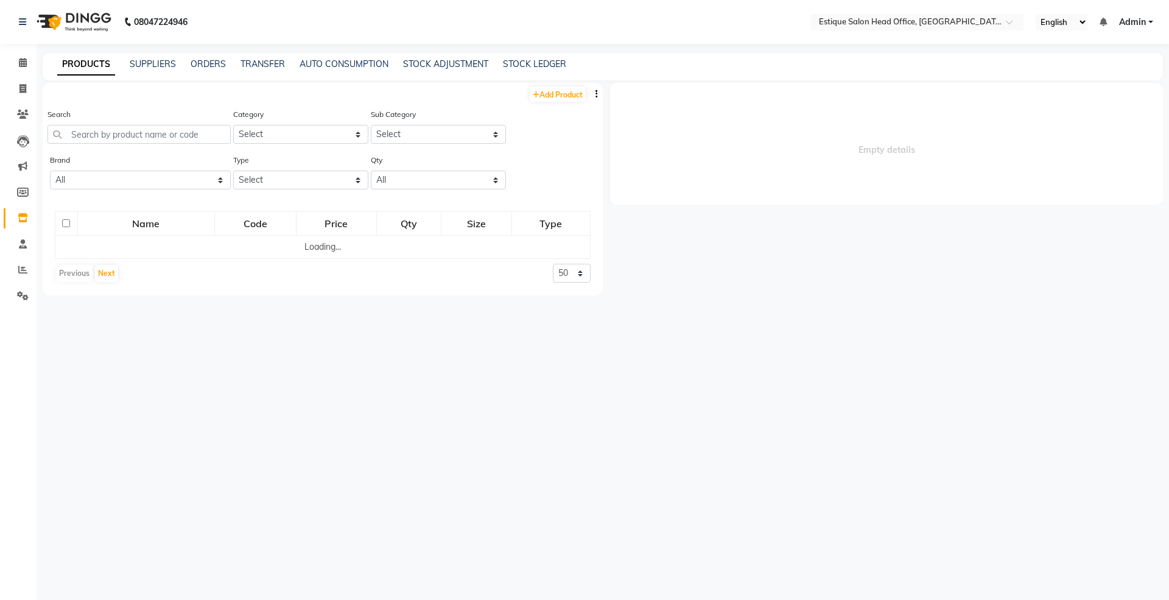
select select
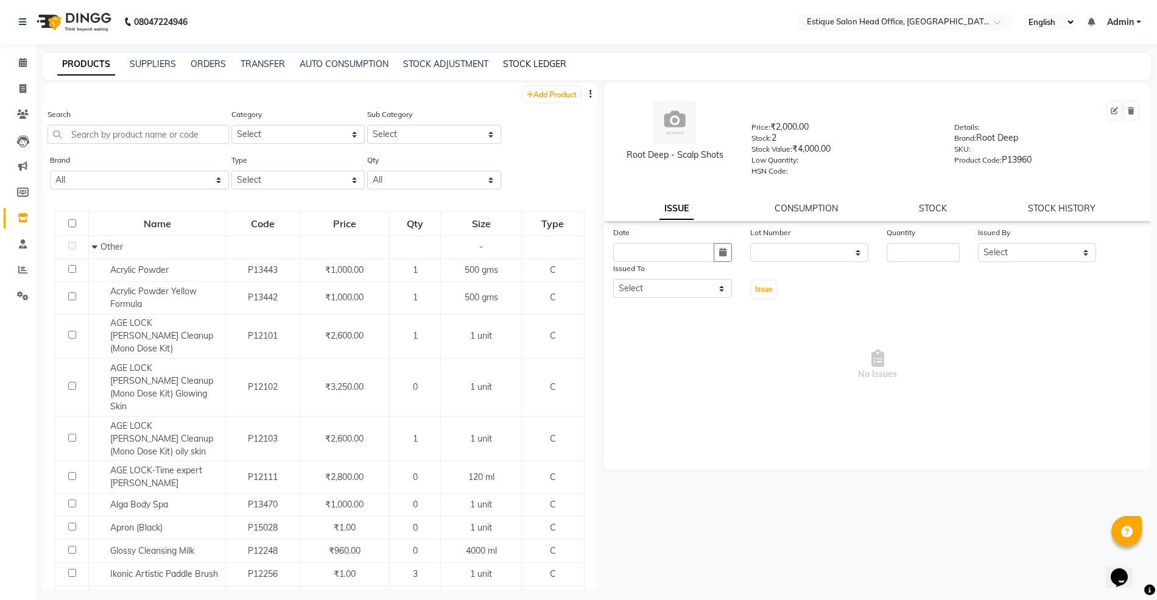
click at [521, 61] on link "STOCK LEDGER" at bounding box center [534, 63] width 63 height 11
select select "all"
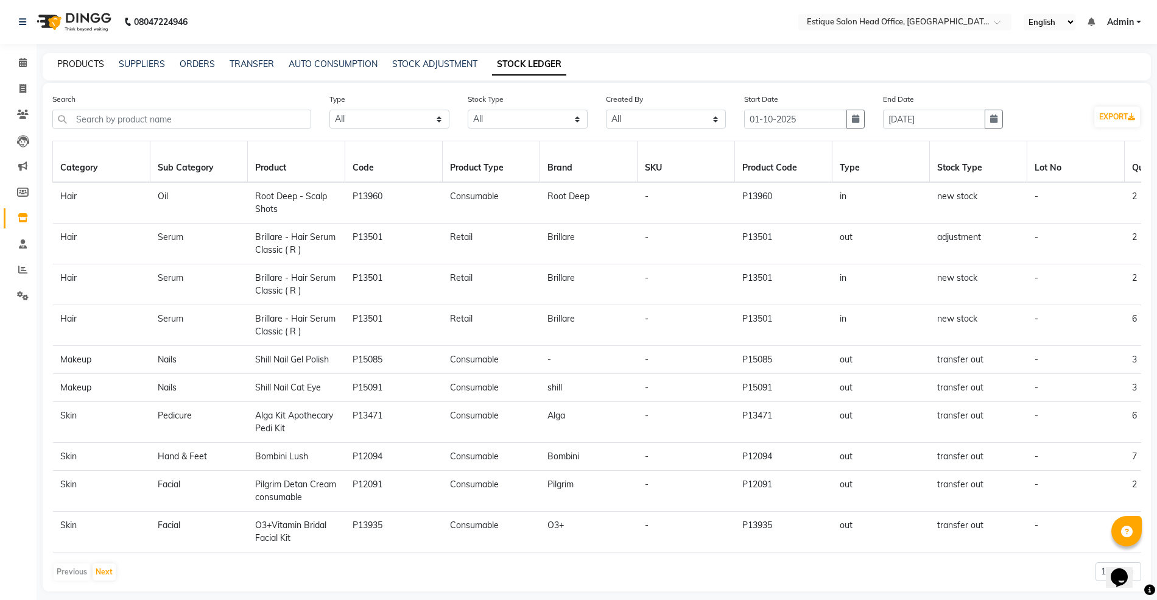
click at [74, 66] on link "PRODUCTS" at bounding box center [80, 63] width 47 height 11
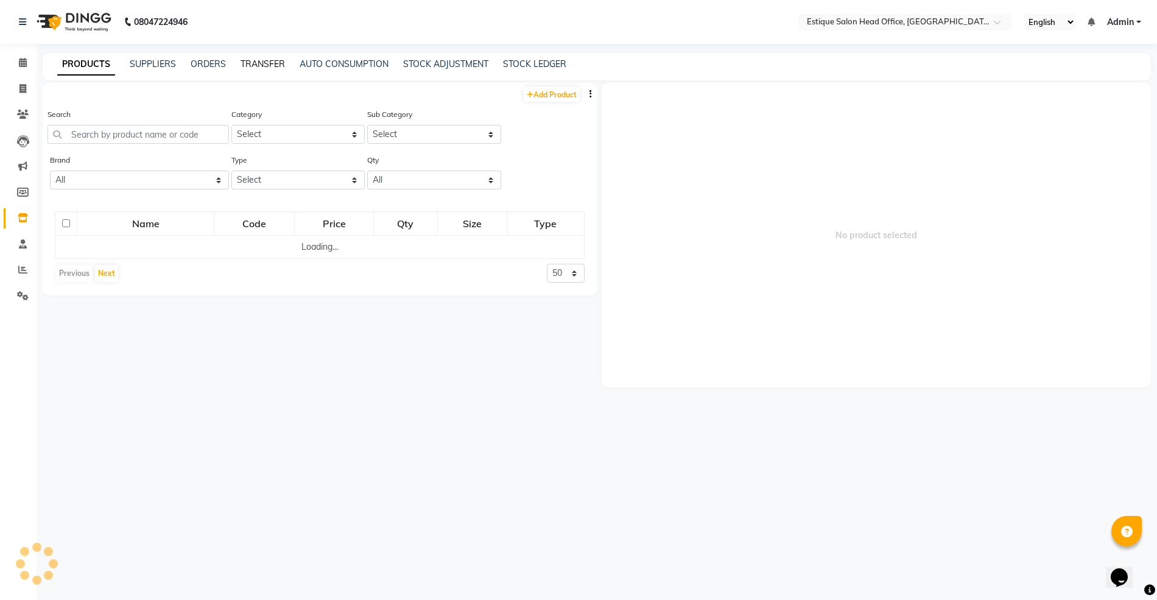
click at [253, 61] on link "TRANSFER" at bounding box center [262, 63] width 44 height 11
select select "sender"
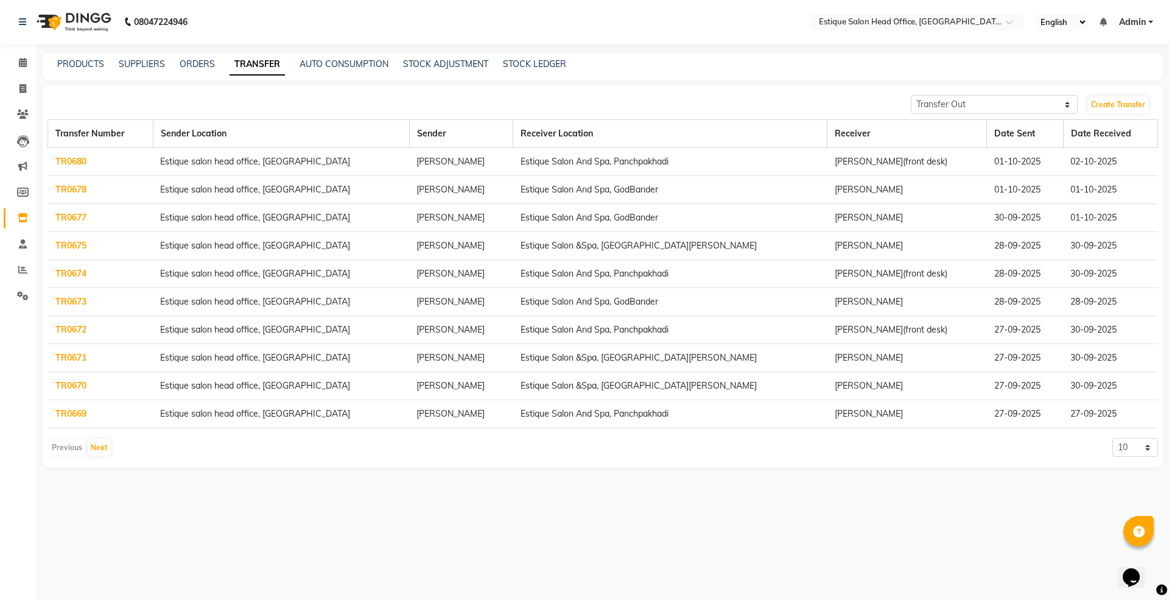
click at [577, 524] on div "08047224946 Select Location × Estique Salon Head Office, Thane English ENGLISH …" at bounding box center [584, 300] width 1169 height 600
click at [78, 61] on link "PRODUCTS" at bounding box center [80, 63] width 47 height 11
